Goal: Task Accomplishment & Management: Use online tool/utility

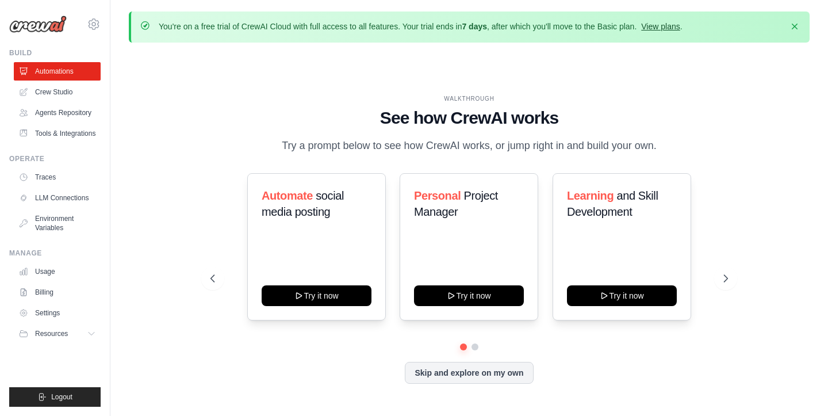
click at [661, 30] on link "View plans" at bounding box center [660, 26] width 39 height 9
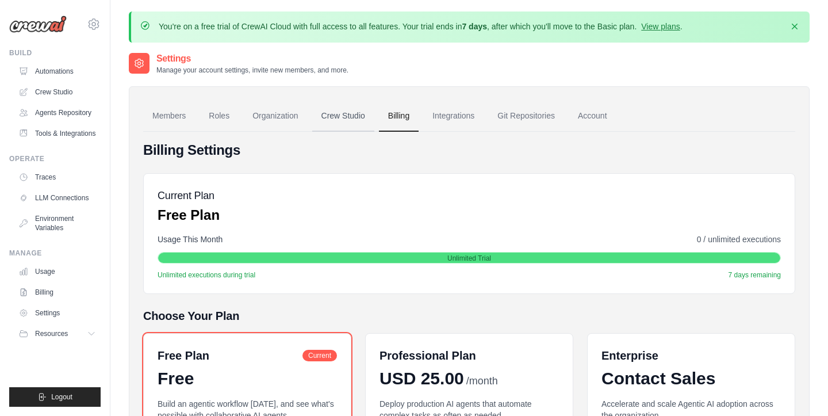
click at [334, 116] on link "Crew Studio" at bounding box center [343, 116] width 62 height 31
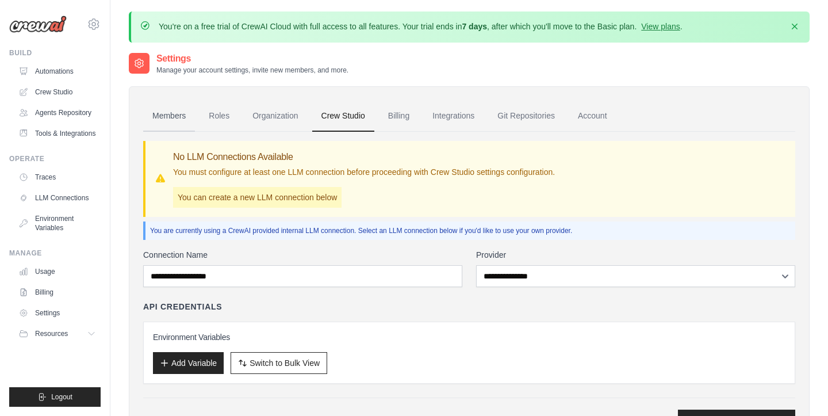
click at [182, 103] on link "Members" at bounding box center [169, 116] width 52 height 31
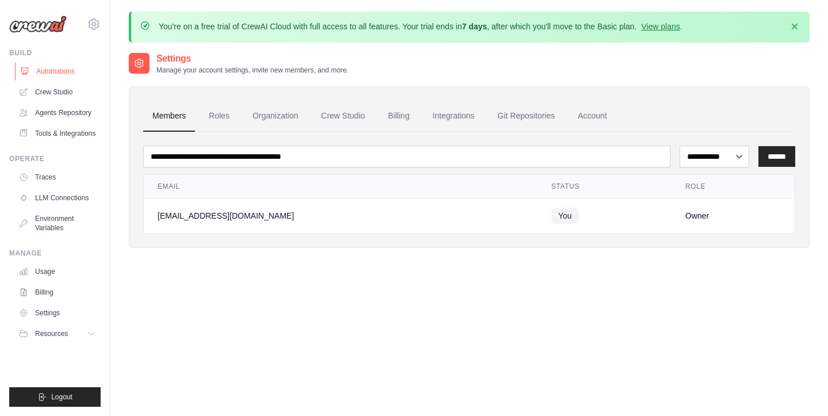
click at [49, 74] on link "Automations" at bounding box center [58, 71] width 87 height 18
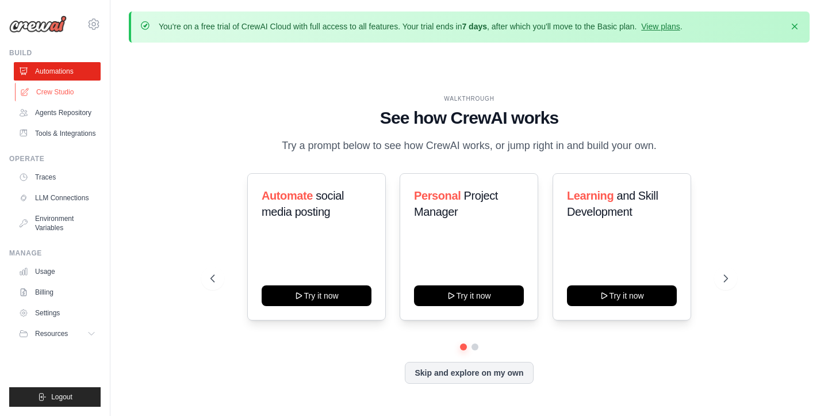
click at [48, 86] on link "Crew Studio" at bounding box center [58, 92] width 87 height 18
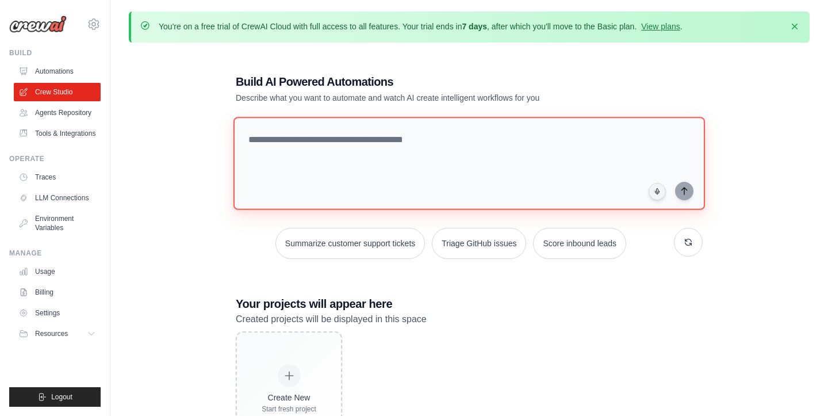
click at [394, 144] on textarea at bounding box center [469, 163] width 472 height 93
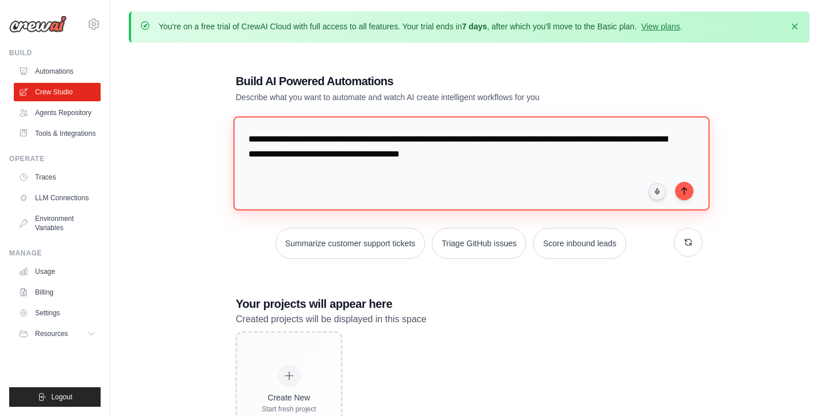
type textarea "**********"
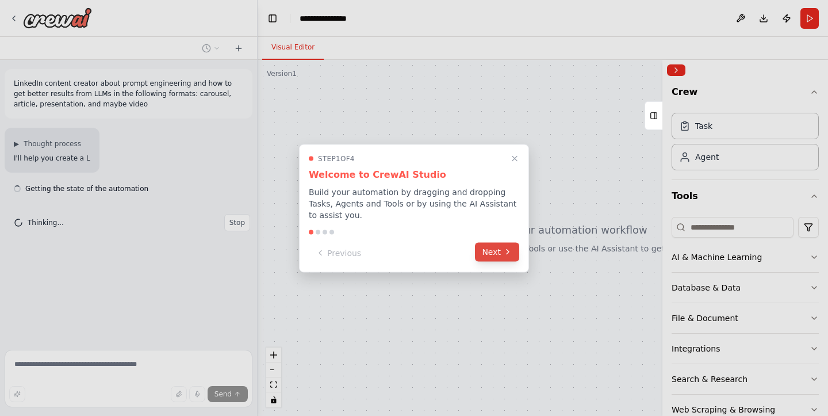
click at [499, 250] on button "Next" at bounding box center [497, 251] width 44 height 19
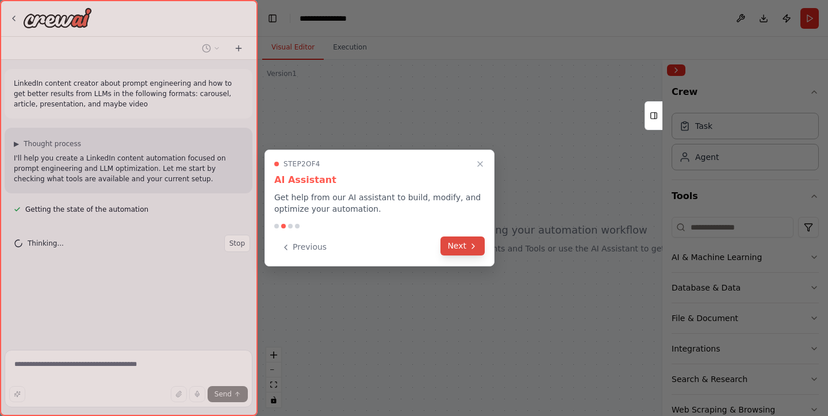
click at [473, 244] on icon at bounding box center [473, 246] width 9 height 9
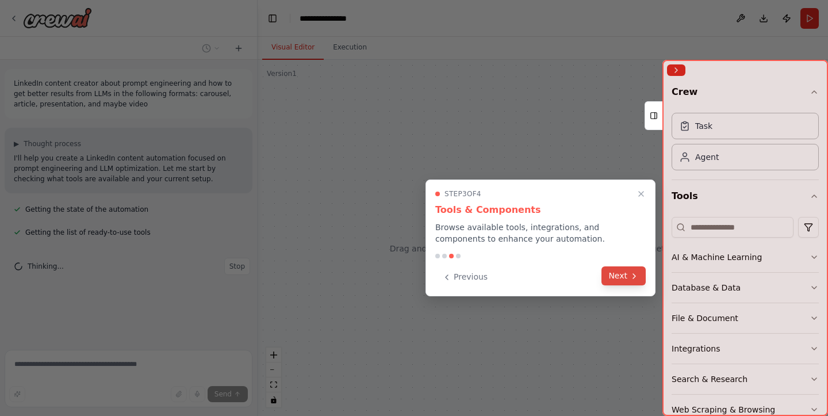
click at [634, 281] on button "Next" at bounding box center [623, 275] width 44 height 19
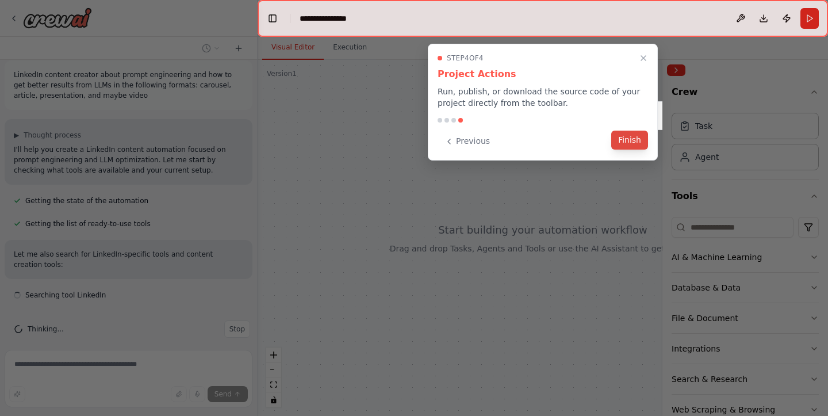
scroll to position [19, 0]
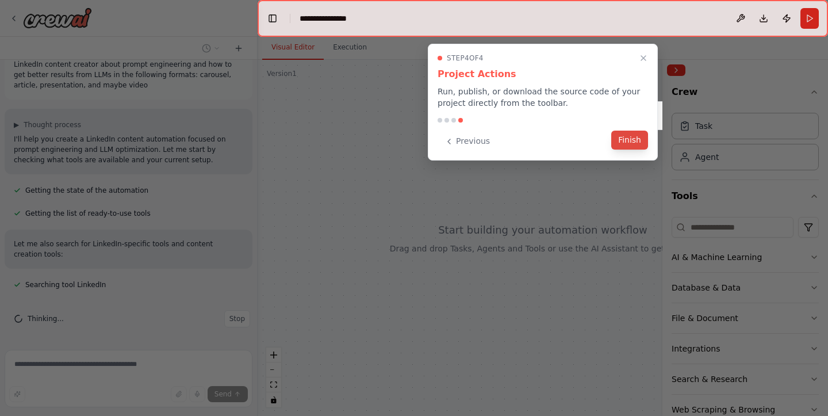
click at [642, 146] on button "Finish" at bounding box center [629, 140] width 37 height 19
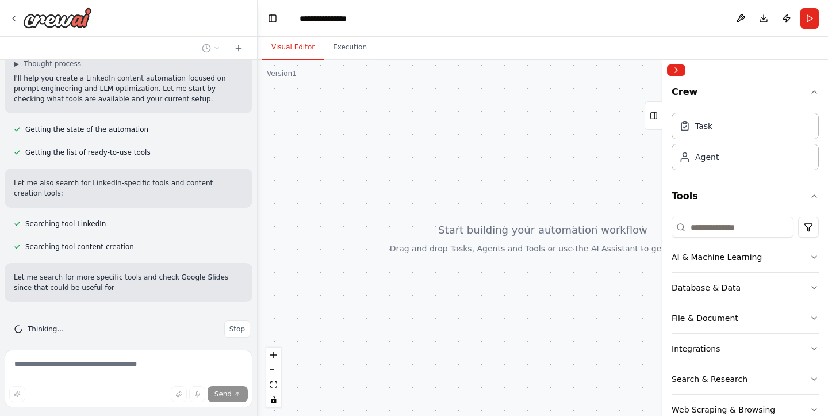
scroll to position [90, 0]
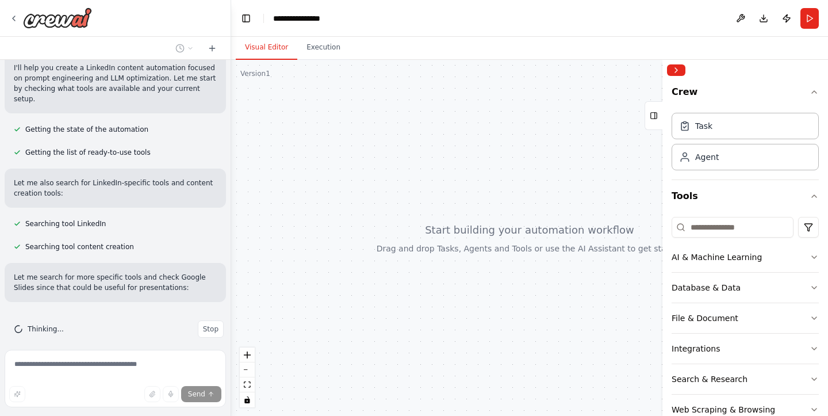
drag, startPoint x: 254, startPoint y: 164, endPoint x: 231, endPoint y: 162, distance: 22.5
click at [231, 162] on div "**********" at bounding box center [414, 208] width 828 height 416
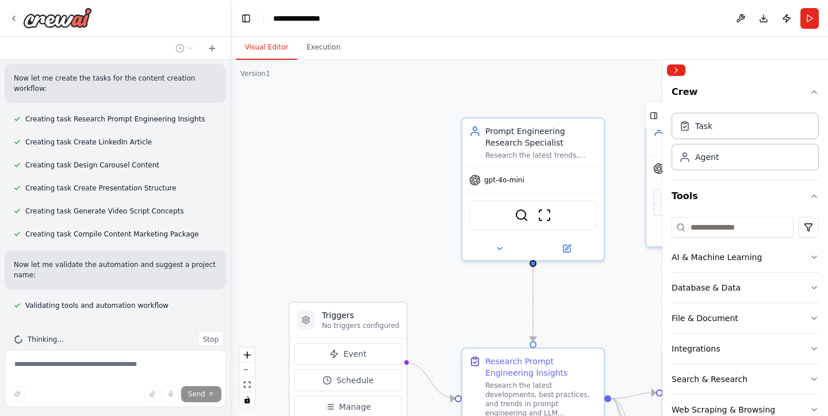
scroll to position [610, 0]
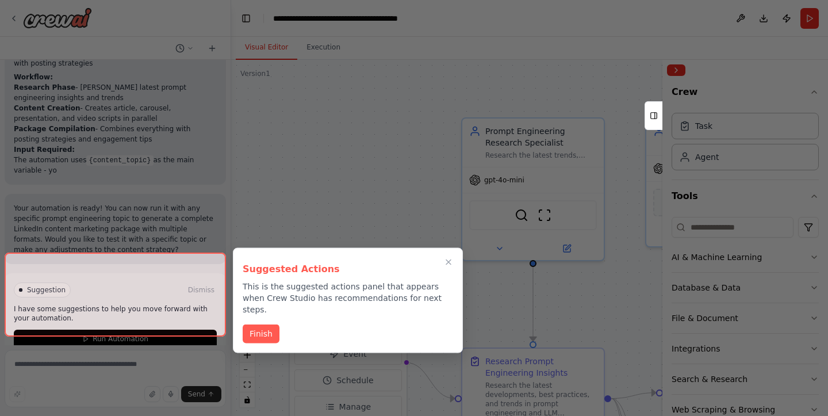
click at [263, 327] on button "Finish" at bounding box center [261, 333] width 37 height 19
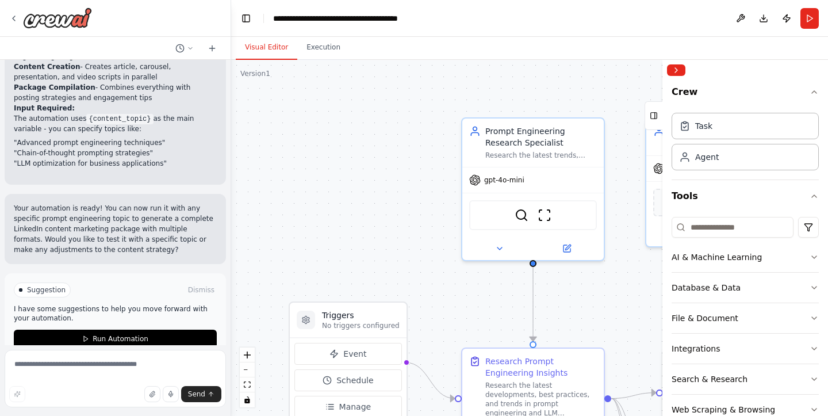
scroll to position [0, 0]
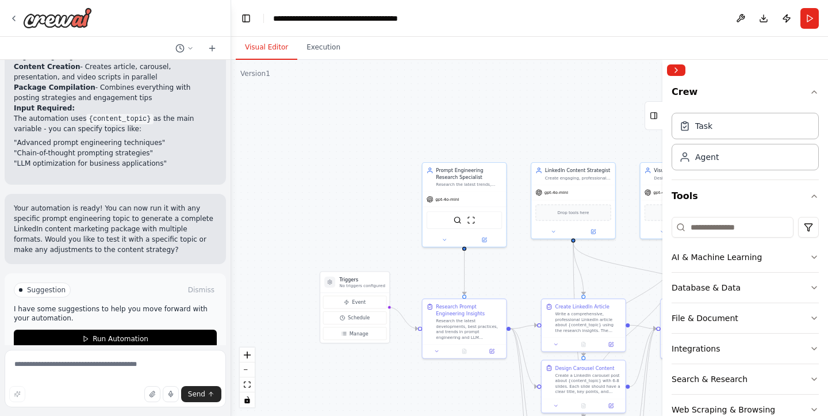
click at [656, 117] on icon at bounding box center [654, 115] width 8 height 18
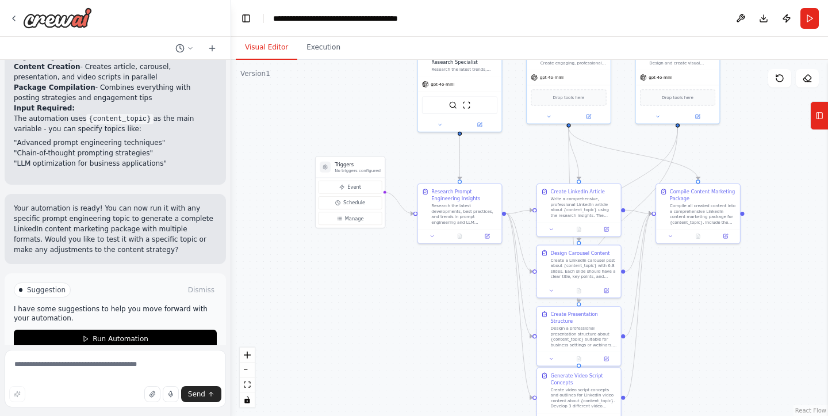
drag, startPoint x: 81, startPoint y: 247, endPoint x: 646, endPoint y: 10, distance: 612.9
click at [646, 10] on main "**********" at bounding box center [529, 208] width 597 height 416
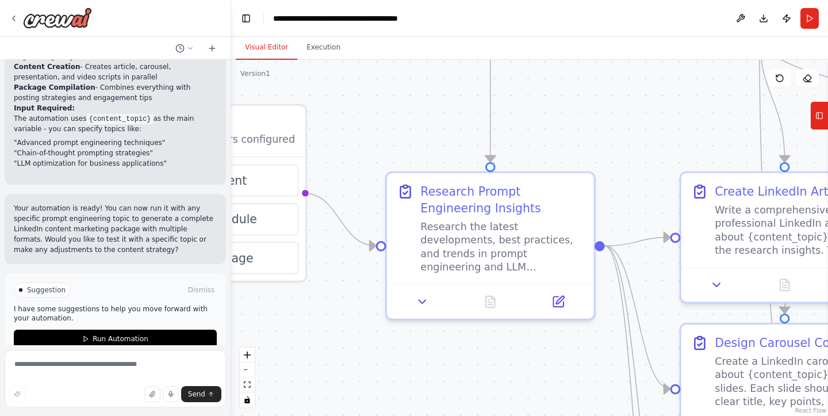
drag, startPoint x: 646, startPoint y: 10, endPoint x: 325, endPoint y: 266, distance: 410.3
click at [325, 266] on div ".deletable-edge-delete-btn { width: 20px; height: 20px; border: 0px solid #ffff…" at bounding box center [529, 238] width 597 height 356
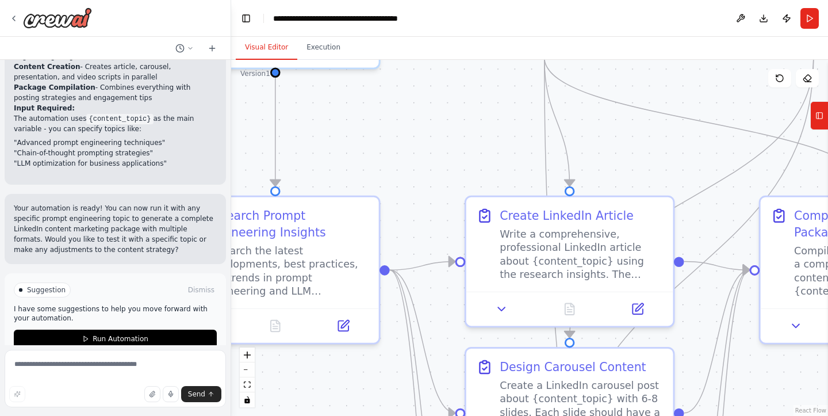
drag, startPoint x: 325, startPoint y: 266, endPoint x: 407, endPoint y: 102, distance: 182.8
click at [407, 102] on div ".deletable-edge-delete-btn { width: 20px; height: 20px; border: 0px solid #ffff…" at bounding box center [529, 238] width 597 height 356
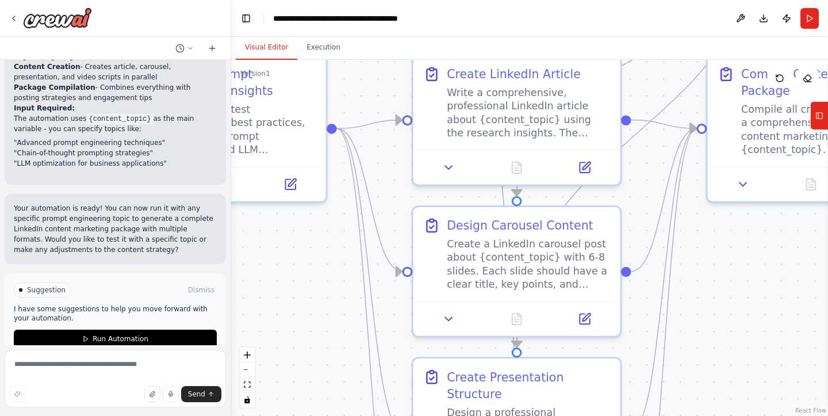
drag, startPoint x: 407, startPoint y: 102, endPoint x: 658, endPoint y: 93, distance: 251.5
click at [658, 93] on div ".deletable-edge-delete-btn { width: 20px; height: 20px; border: 0px solid #ffff…" at bounding box center [529, 238] width 597 height 356
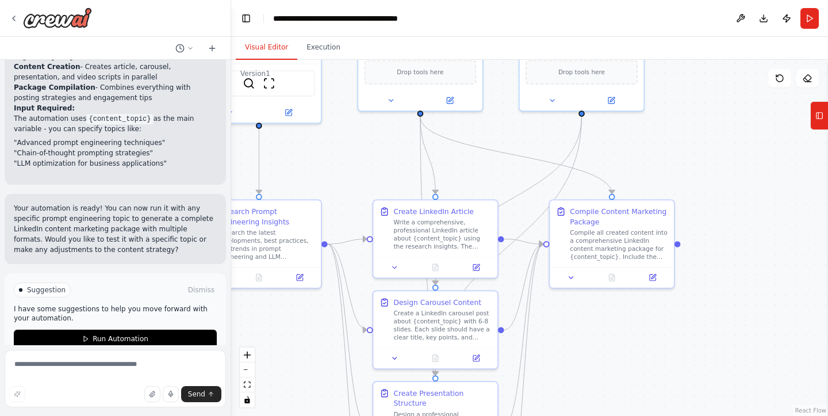
drag, startPoint x: 658, startPoint y: 93, endPoint x: 601, endPoint y: 447, distance: 358.8
click at [601, 415] on html "LinkedIn content creator about prompt engineering and how to get better results…" at bounding box center [414, 208] width 828 height 416
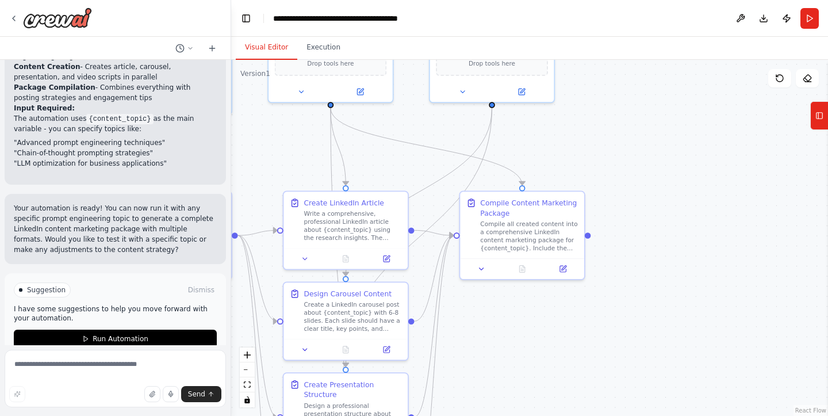
drag, startPoint x: 708, startPoint y: 162, endPoint x: 618, endPoint y: 154, distance: 90.7
click at [618, 154] on div ".deletable-edge-delete-btn { width: 20px; height: 20px; border: 0px solid #ffff…" at bounding box center [529, 238] width 597 height 356
click at [163, 329] on button "Run Automation" at bounding box center [115, 338] width 203 height 18
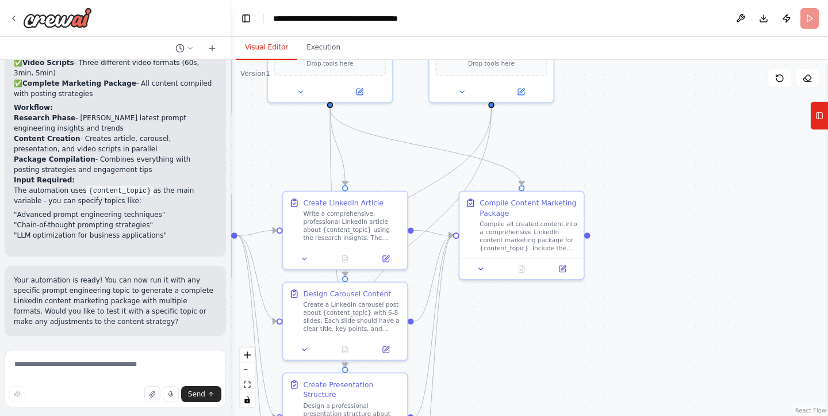
scroll to position [1059, 0]
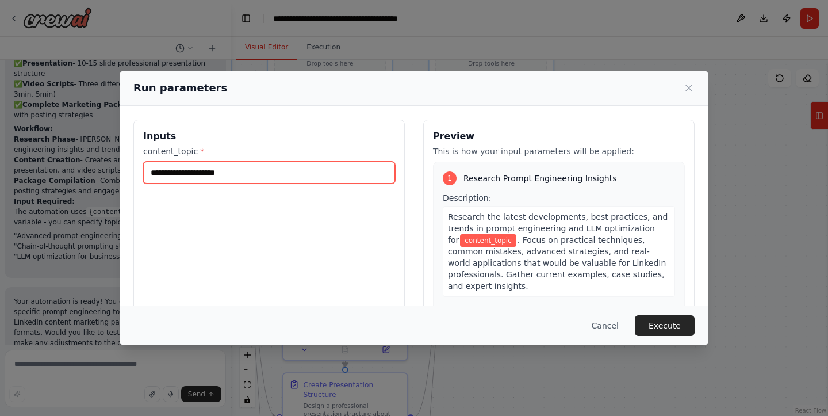
click at [261, 175] on input "content_topic *" at bounding box center [269, 173] width 252 height 22
type input "**********"
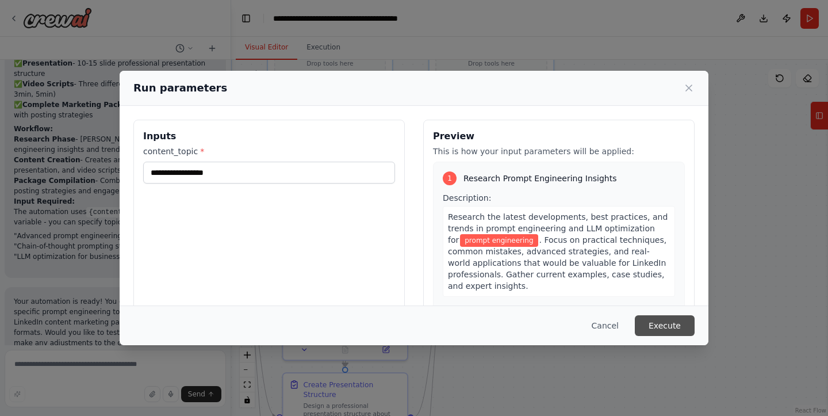
click at [667, 325] on button "Execute" at bounding box center [665, 325] width 60 height 21
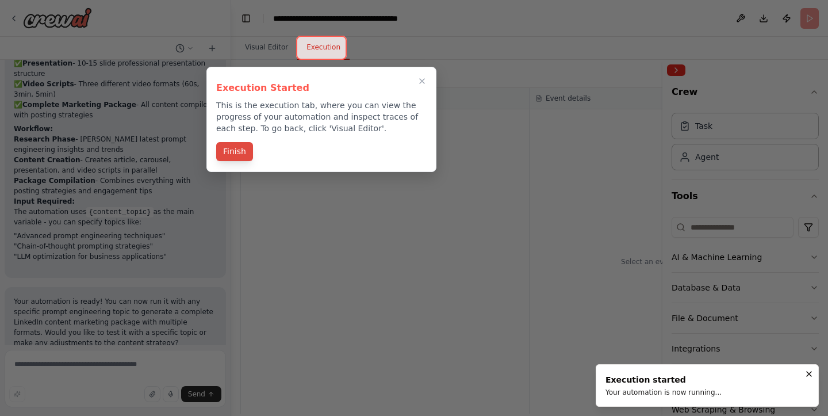
click at [245, 155] on button "Finish" at bounding box center [234, 151] width 37 height 19
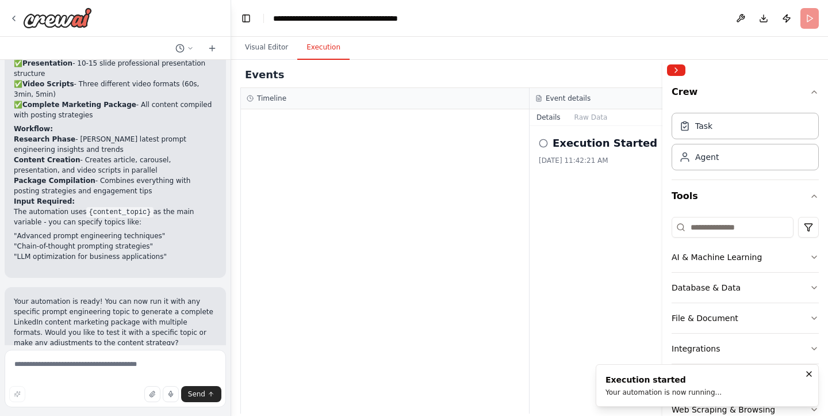
click at [809, 372] on icon "Notifications (F8)" at bounding box center [808, 373] width 9 height 9
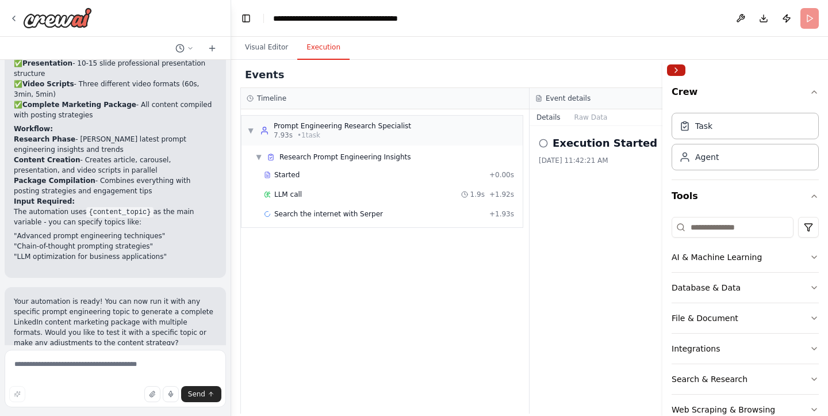
click at [683, 66] on button "Collapse right sidebar" at bounding box center [676, 70] width 18 height 12
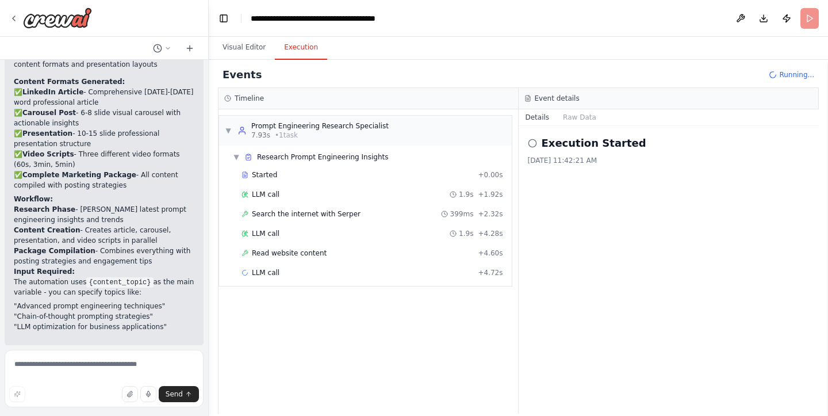
drag, startPoint x: 229, startPoint y: 173, endPoint x: 209, endPoint y: 171, distance: 20.2
click at [209, 171] on div "LinkedIn content creator about prompt engineering and how to get better results…" at bounding box center [414, 208] width 828 height 416
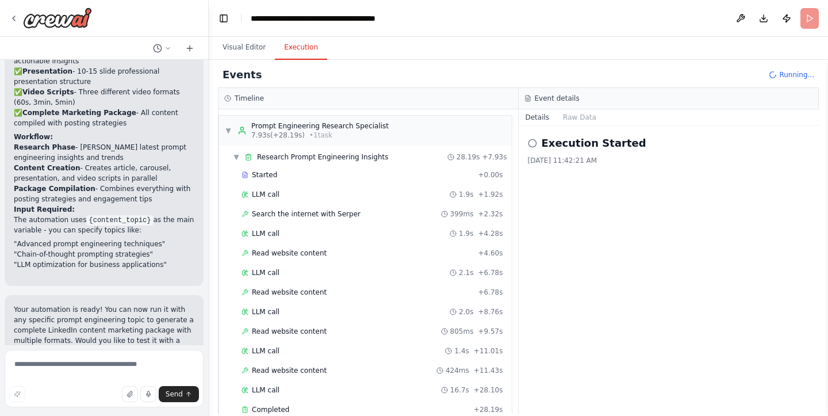
click at [629, 83] on div "Events Running..." at bounding box center [518, 75] width 601 height 26
click at [246, 45] on button "Visual Editor" at bounding box center [244, 48] width 62 height 24
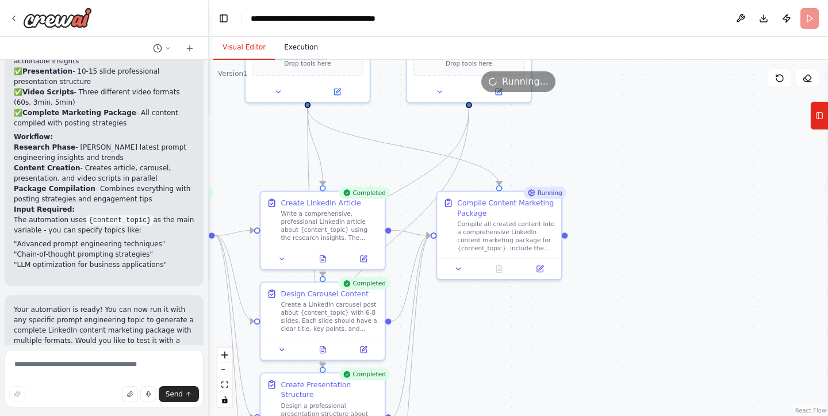
click at [298, 43] on button "Execution" at bounding box center [301, 48] width 52 height 24
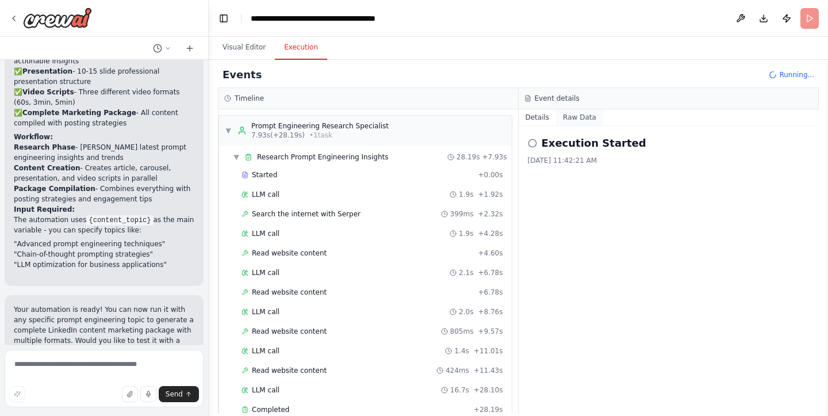
click at [587, 113] on button "Raw Data" at bounding box center [579, 117] width 47 height 16
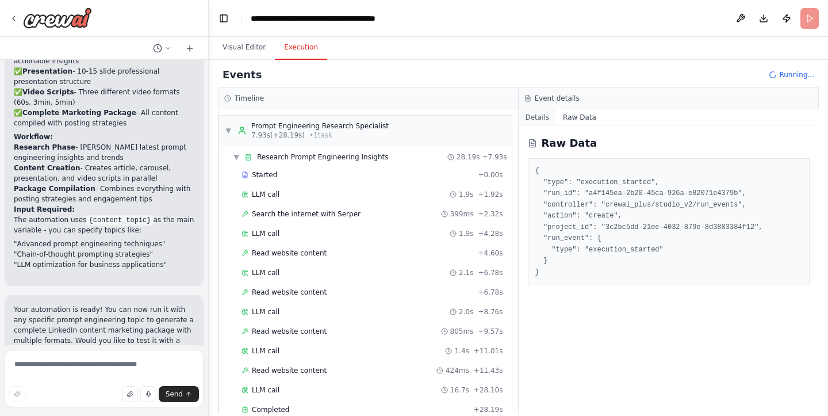
click at [522, 109] on button "Details" at bounding box center [538, 117] width 38 height 16
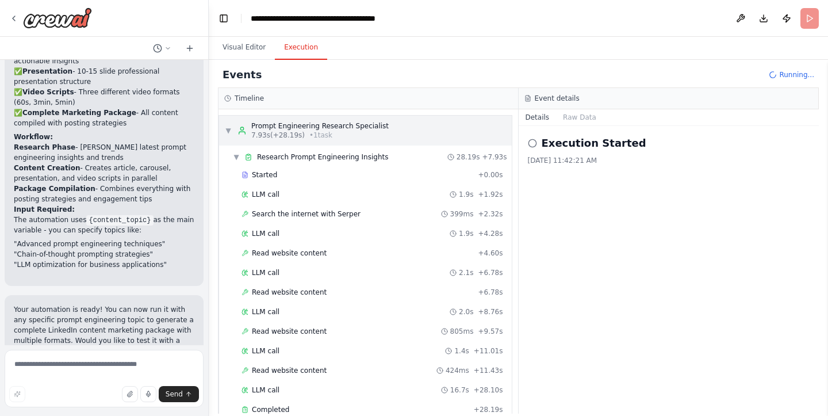
click at [225, 135] on div "▼ Prompt Engineering Research Specialist 7.93s (+28.19s) • 1 task" at bounding box center [307, 130] width 164 height 18
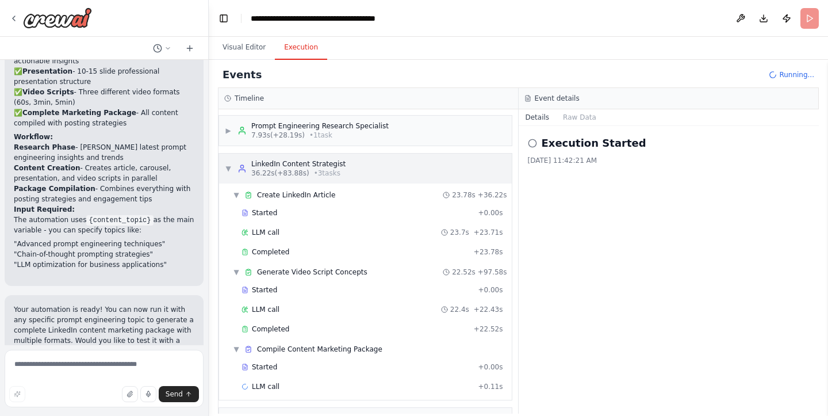
click at [229, 166] on span "▼" at bounding box center [228, 168] width 7 height 9
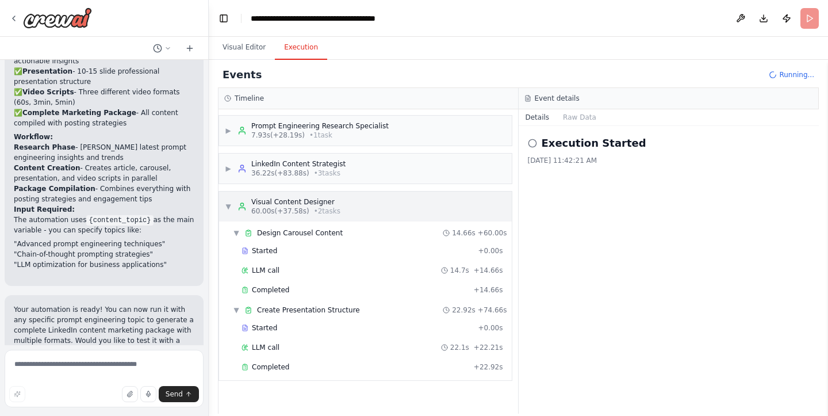
click at [233, 197] on div "▼ Visual Content Designer 60.00s (+37.58s) • 2 task s" at bounding box center [365, 206] width 293 height 30
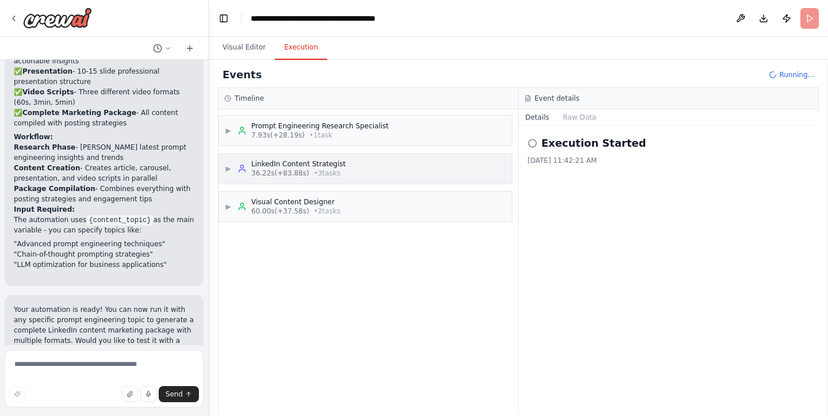
click at [232, 170] on div "▶ LinkedIn Content Strategist 36.22s (+83.88s) • 3 task s" at bounding box center [285, 168] width 121 height 18
